Goal: Task Accomplishment & Management: Manage account settings

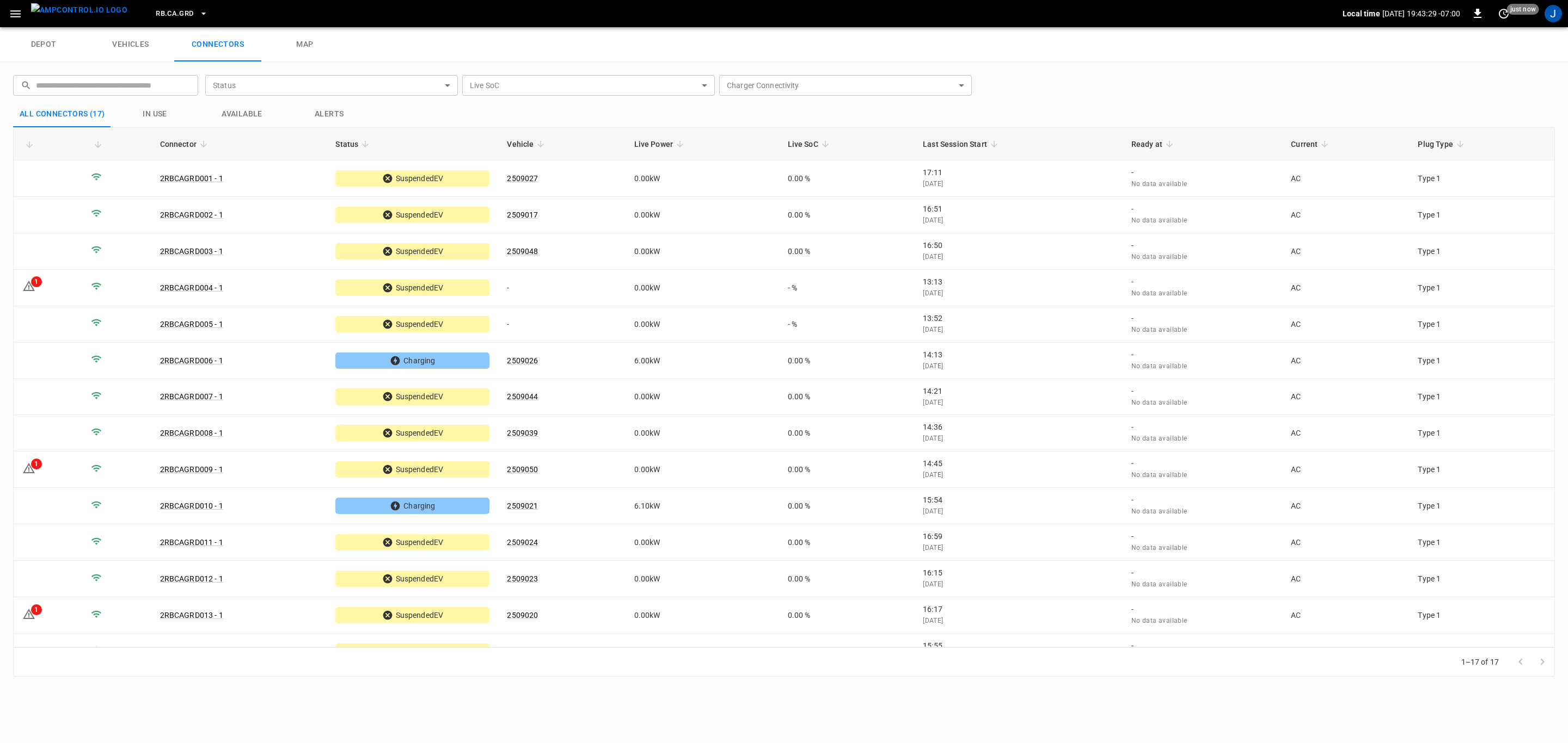
scroll to position [132, 0]
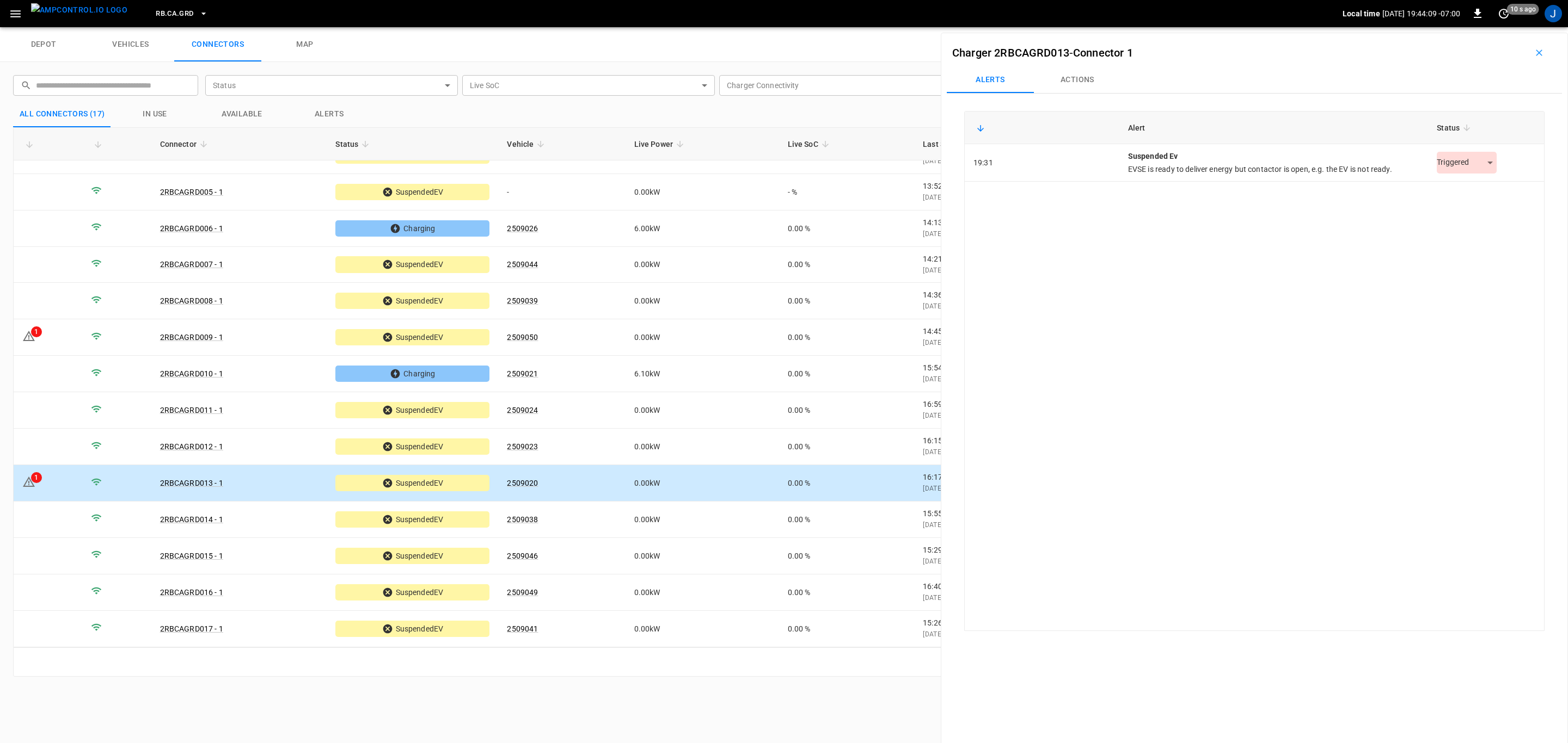
click at [1484, 28] on body "RB.CA.GRD Local time [DATE] 19:44:09 -07:00 0 10 s ago J depot vehicles connect…" at bounding box center [784, 13] width 1568 height 28
click at [1460, 188] on li "Resolved" at bounding box center [1460, 190] width 68 height 18
click at [1543, 51] on icon "Close" at bounding box center [1542, 53] width 7 height 7
click at [1534, 49] on icon "button" at bounding box center [1539, 53] width 11 height 11
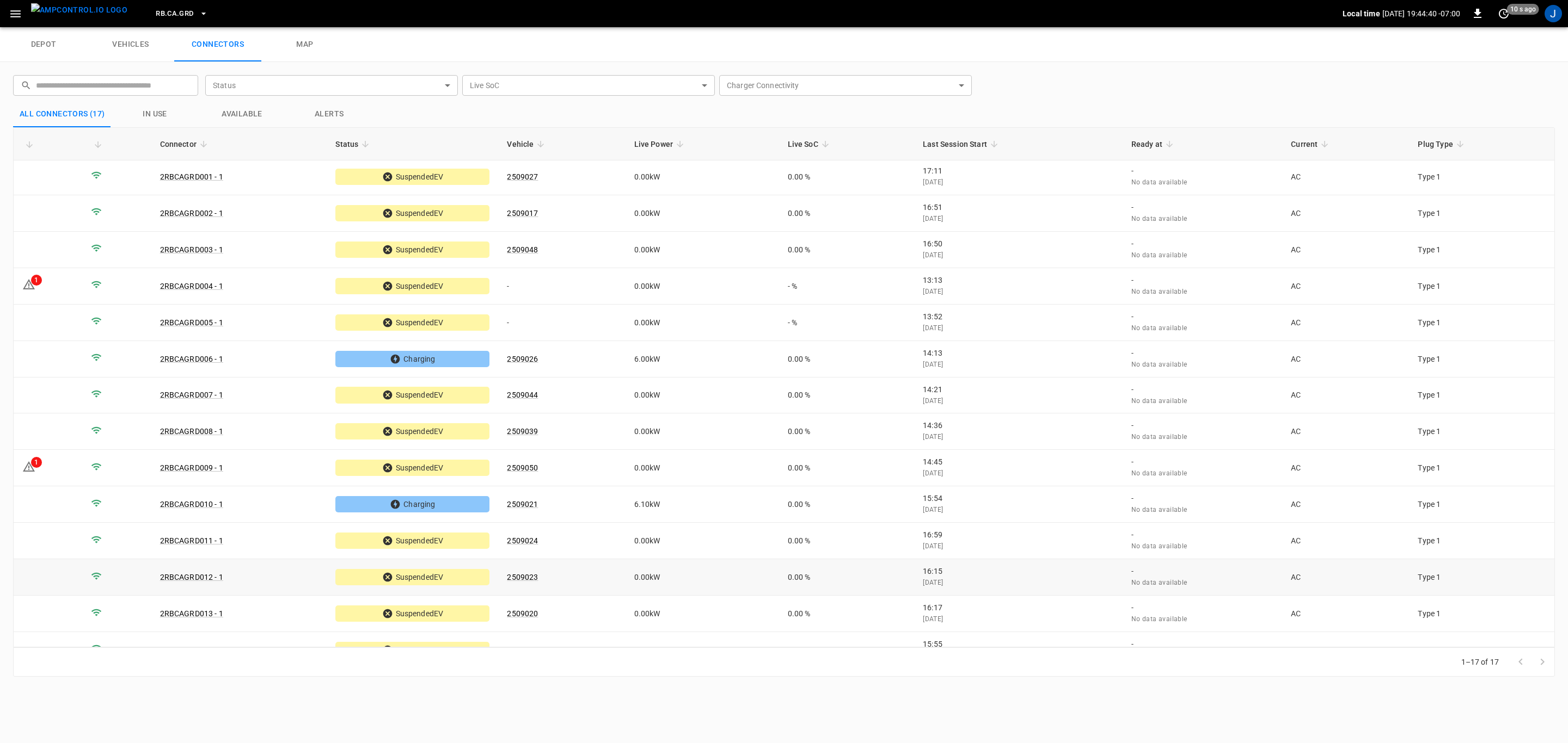
scroll to position [0, 0]
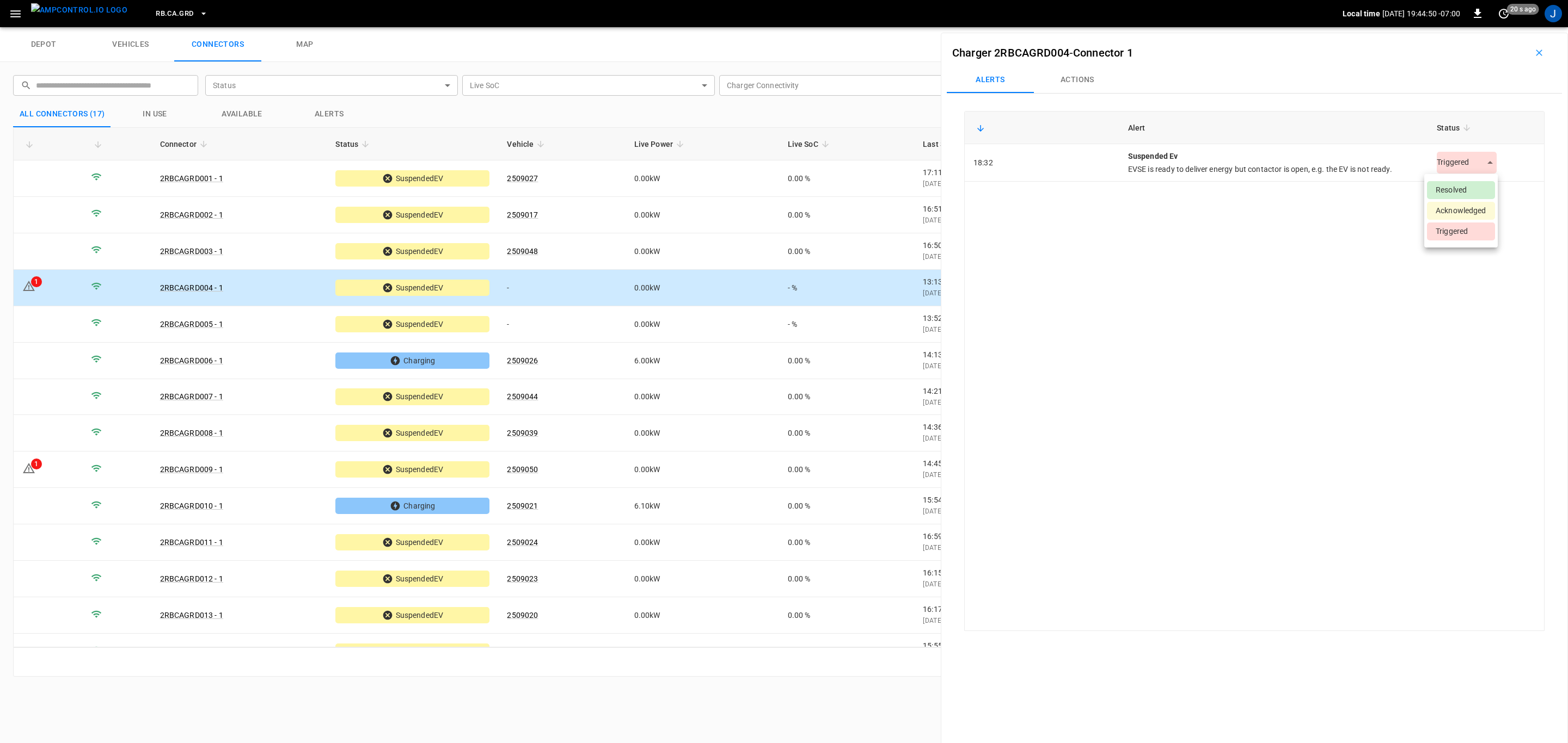
click at [1480, 28] on body "RB.CA.GRD Local time [DATE] 19:44:50 -07:00 0 20 s ago J depot vehicles connect…" at bounding box center [784, 13] width 1568 height 28
click at [1458, 193] on li "Resolved" at bounding box center [1460, 190] width 68 height 18
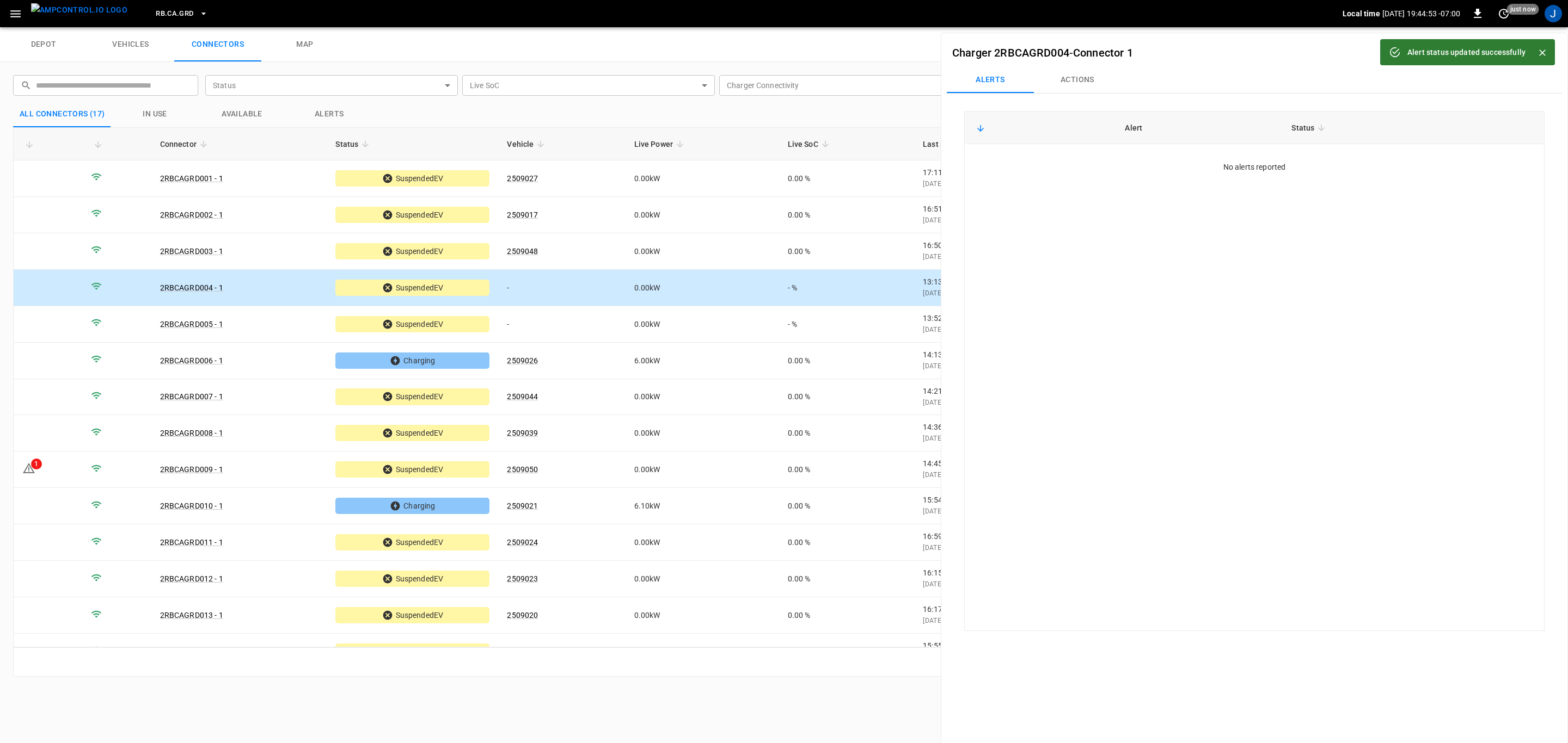
click at [1549, 49] on button "Close" at bounding box center [1542, 53] width 17 height 17
click at [1537, 53] on icon "button" at bounding box center [1539, 53] width 11 height 11
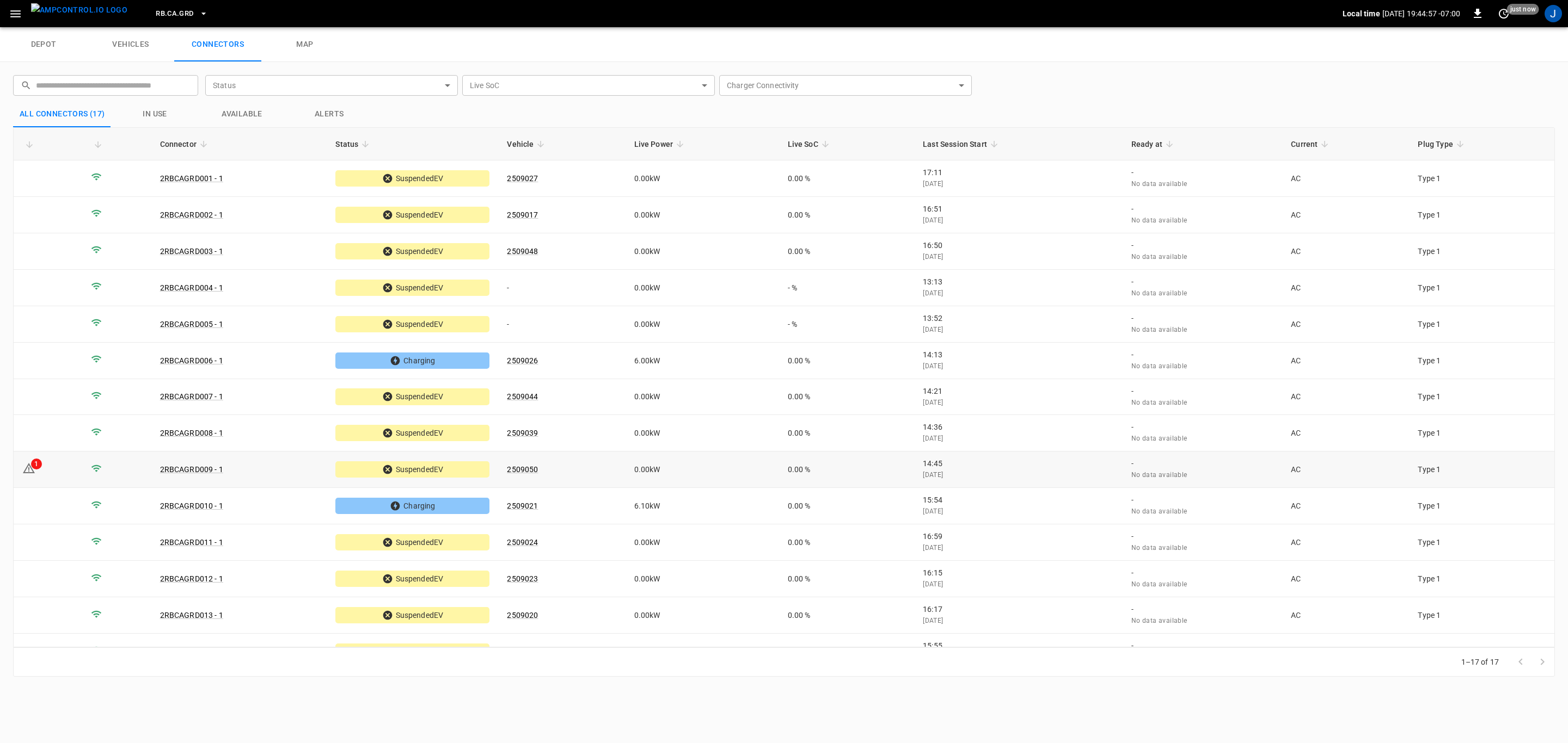
click at [31, 468] on icon at bounding box center [29, 469] width 13 height 13
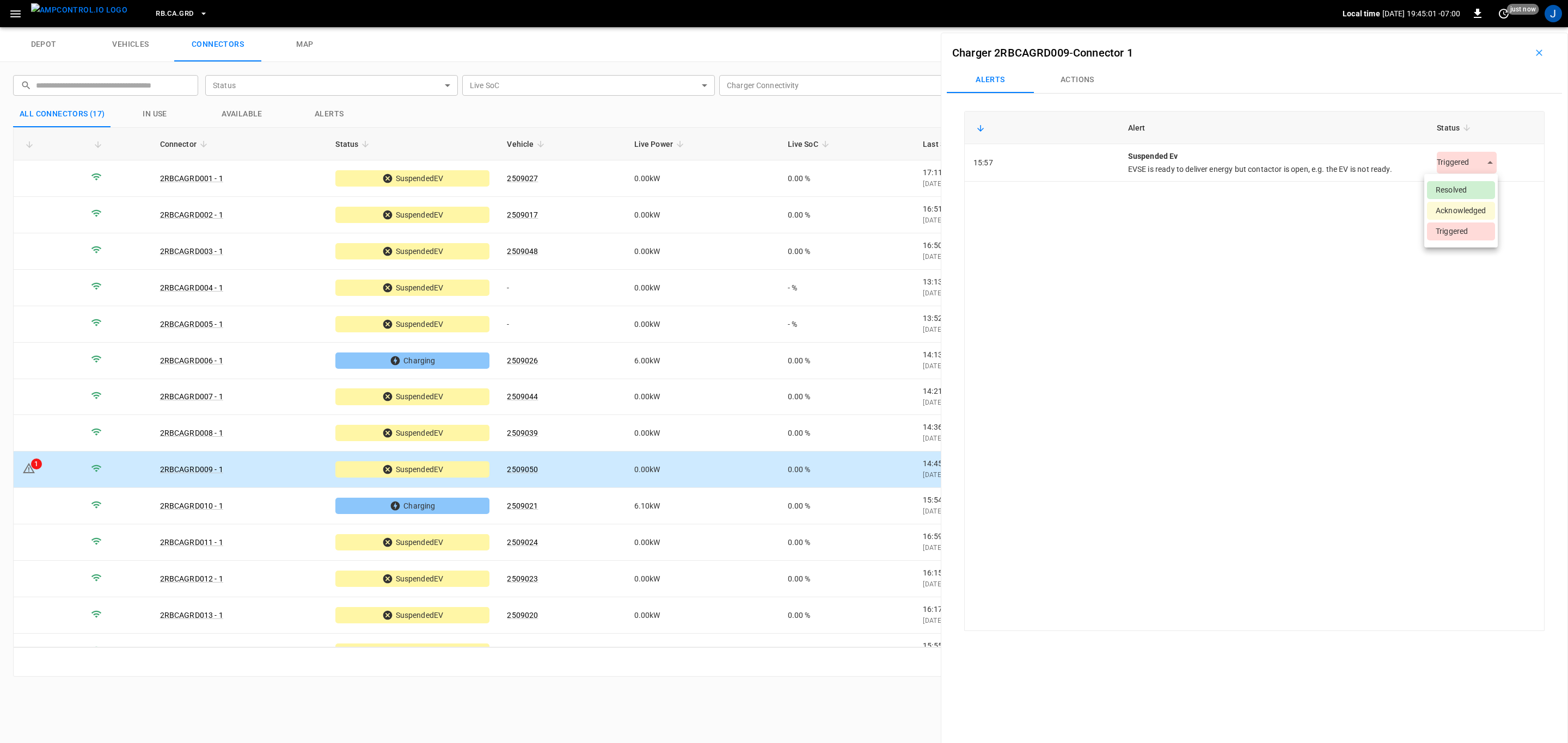
click at [1482, 28] on body "RB.CA.GRD Local time [DATE] 19:45:01 -07:00 0 just now J depot vehicles connect…" at bounding box center [784, 13] width 1568 height 28
click at [1462, 191] on li "Resolved" at bounding box center [1460, 190] width 68 height 18
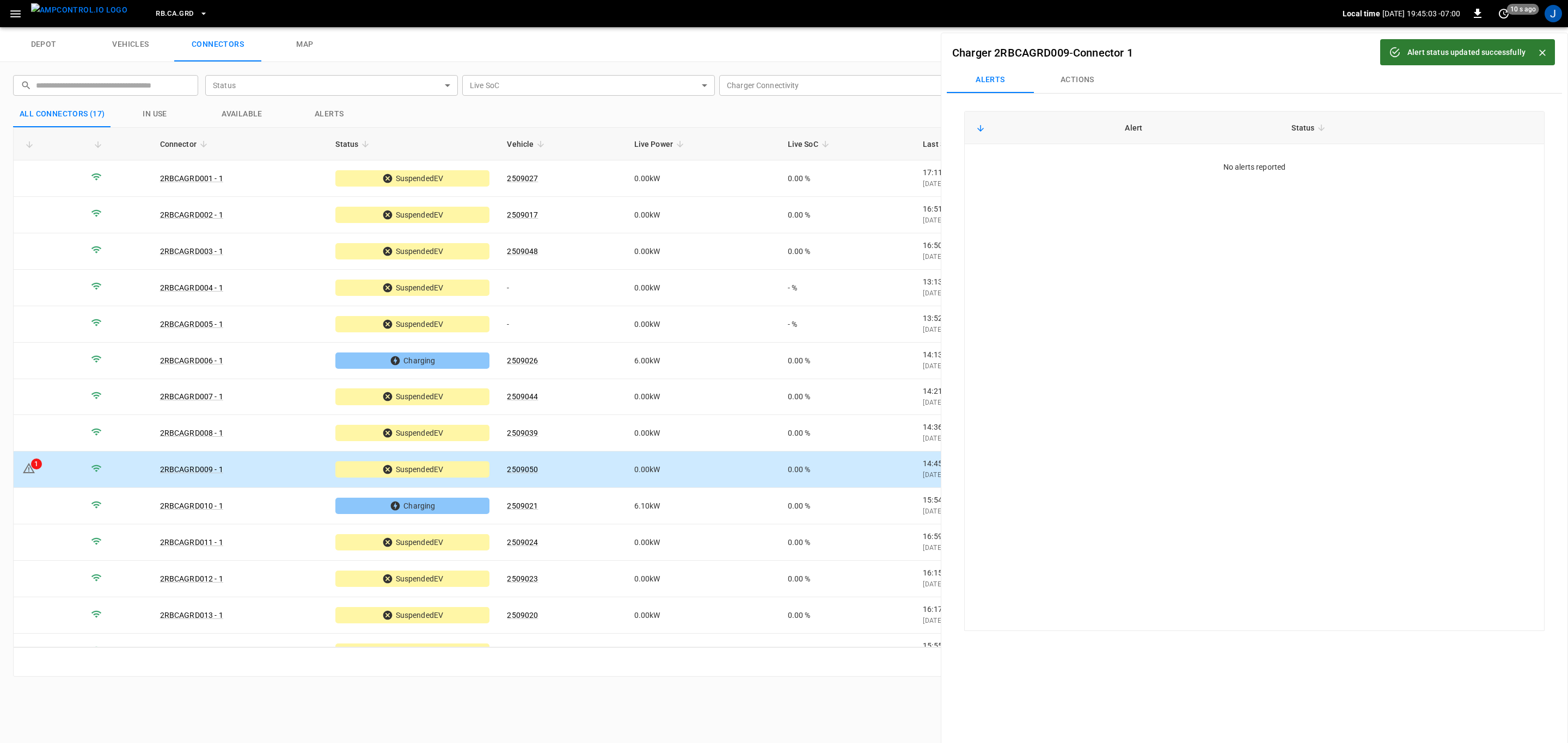
click at [1545, 49] on icon "Close" at bounding box center [1542, 53] width 11 height 11
click at [1530, 44] on button "button" at bounding box center [1539, 53] width 35 height 18
